Goal: Task Accomplishment & Management: Use online tool/utility

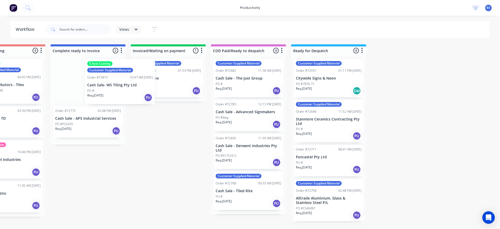
scroll to position [0, 440]
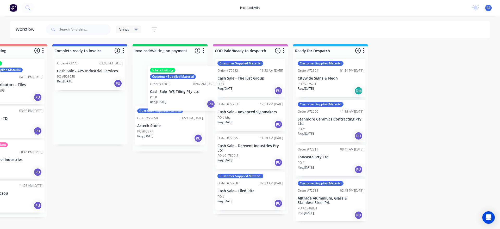
drag, startPoint x: 91, startPoint y: 95, endPoint x: 191, endPoint y: 102, distance: 100.3
click at [191, 102] on div "Submitted 0 Sort By Created date Required date Order number Customer name Most …" at bounding box center [28, 132] width 945 height 177
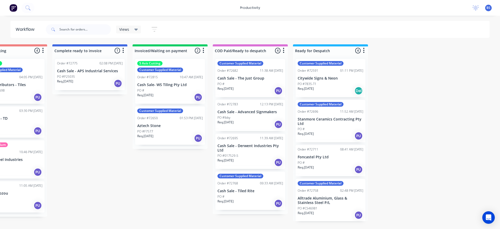
click at [180, 95] on div "Req. [DATE] PU" at bounding box center [170, 97] width 66 height 9
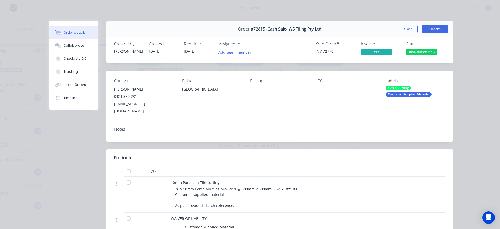
click at [424, 30] on button "Options" at bounding box center [435, 29] width 26 height 8
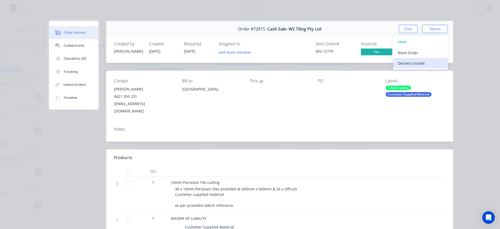
click at [411, 61] on div "Delivery Docket" at bounding box center [420, 63] width 45 height 8
click at [407, 63] on div "Standard" at bounding box center [420, 63] width 45 height 8
click at [412, 34] on div "Order #72815 - Cash Sale- WS Tiling Pty Ltd Close Options" at bounding box center [279, 29] width 347 height 16
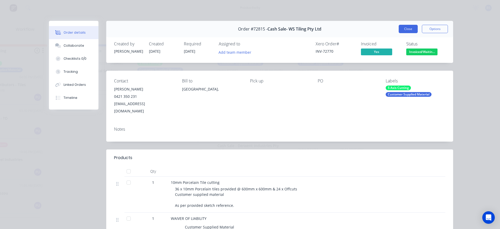
click at [410, 32] on button "Close" at bounding box center [408, 29] width 19 height 8
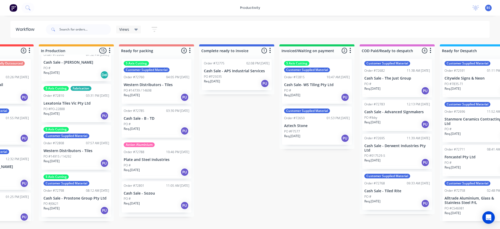
scroll to position [0, 293]
click at [155, 128] on div "Req. [DATE] PU" at bounding box center [157, 130] width 66 height 9
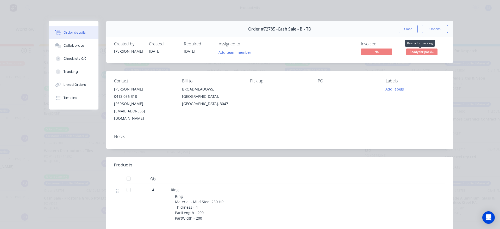
click at [412, 54] on span "Ready for packi..." at bounding box center [421, 51] width 31 height 7
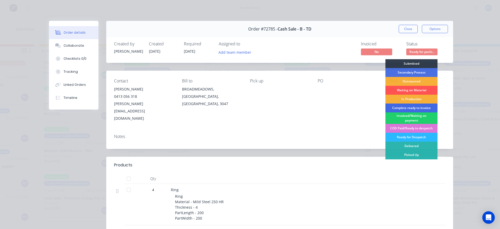
click at [405, 108] on div "Complete ready to invoice" at bounding box center [412, 107] width 52 height 9
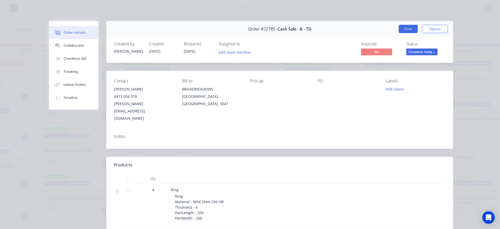
click at [401, 29] on button "Close" at bounding box center [408, 29] width 19 height 8
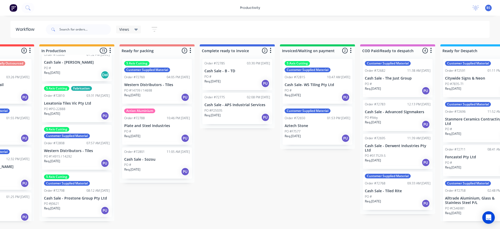
click at [258, 78] on div "PO #" at bounding box center [238, 76] width 66 height 5
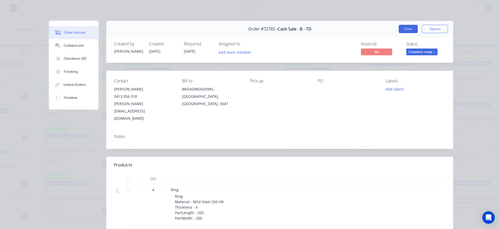
click at [406, 28] on button "Close" at bounding box center [408, 29] width 19 height 8
